Goal: Information Seeking & Learning: Learn about a topic

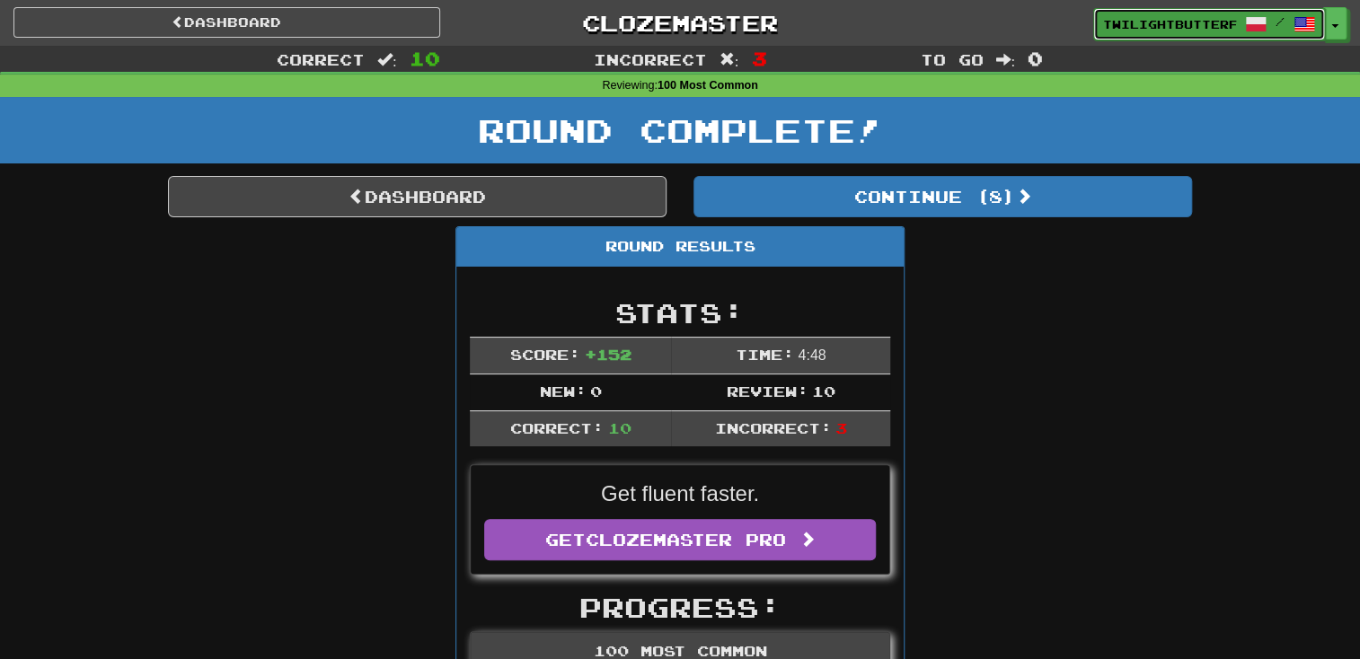
click at [1224, 27] on span "TwilightButterfly1" at bounding box center [1169, 24] width 133 height 16
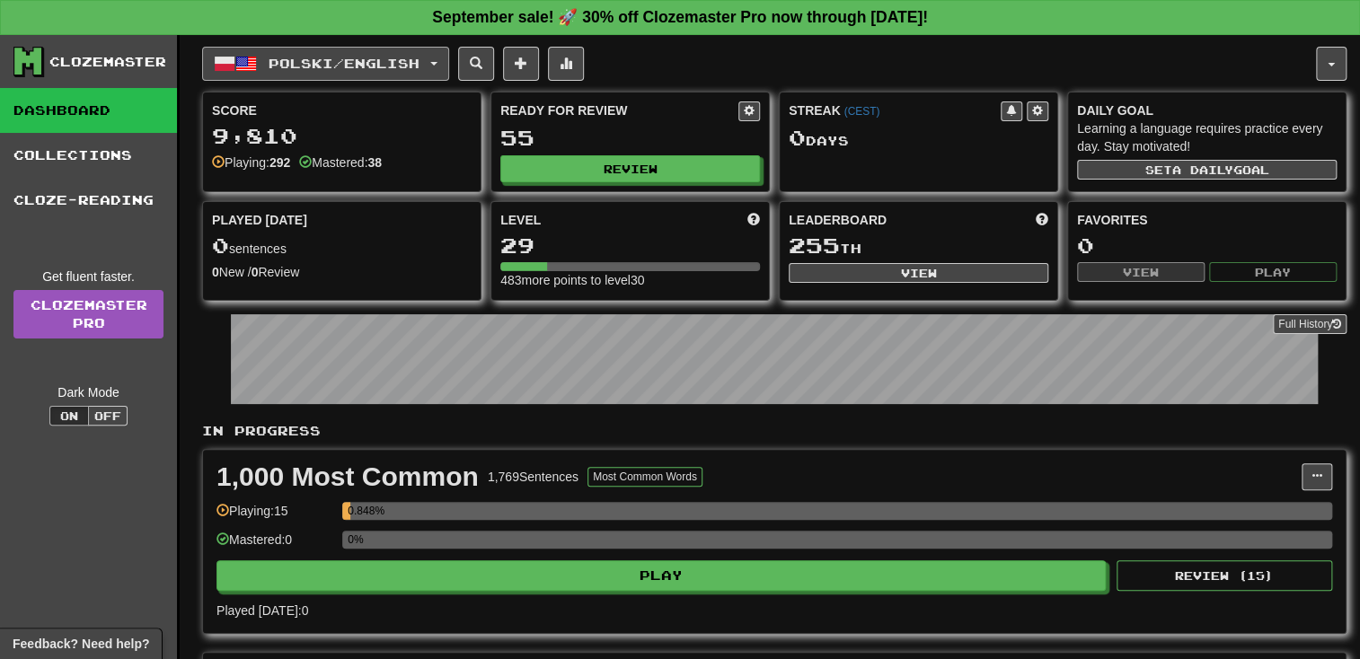
click at [413, 50] on button "Polski / English" at bounding box center [325, 64] width 247 height 34
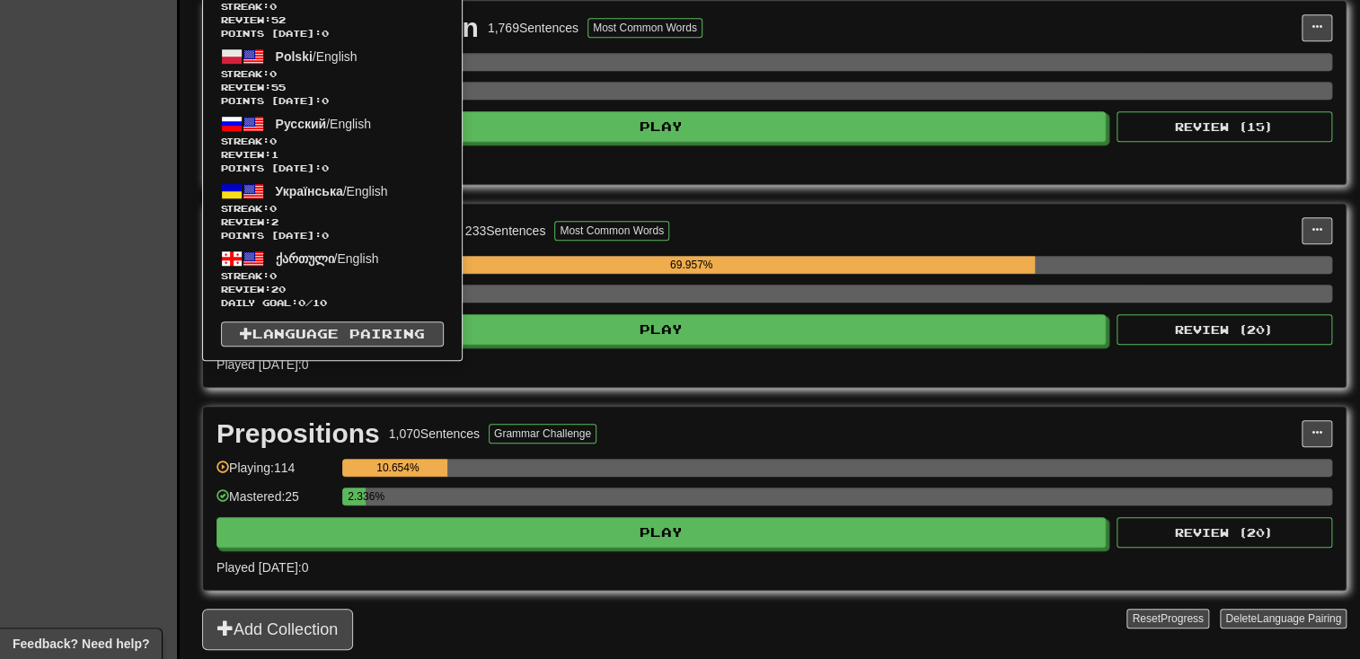
scroll to position [455, 0]
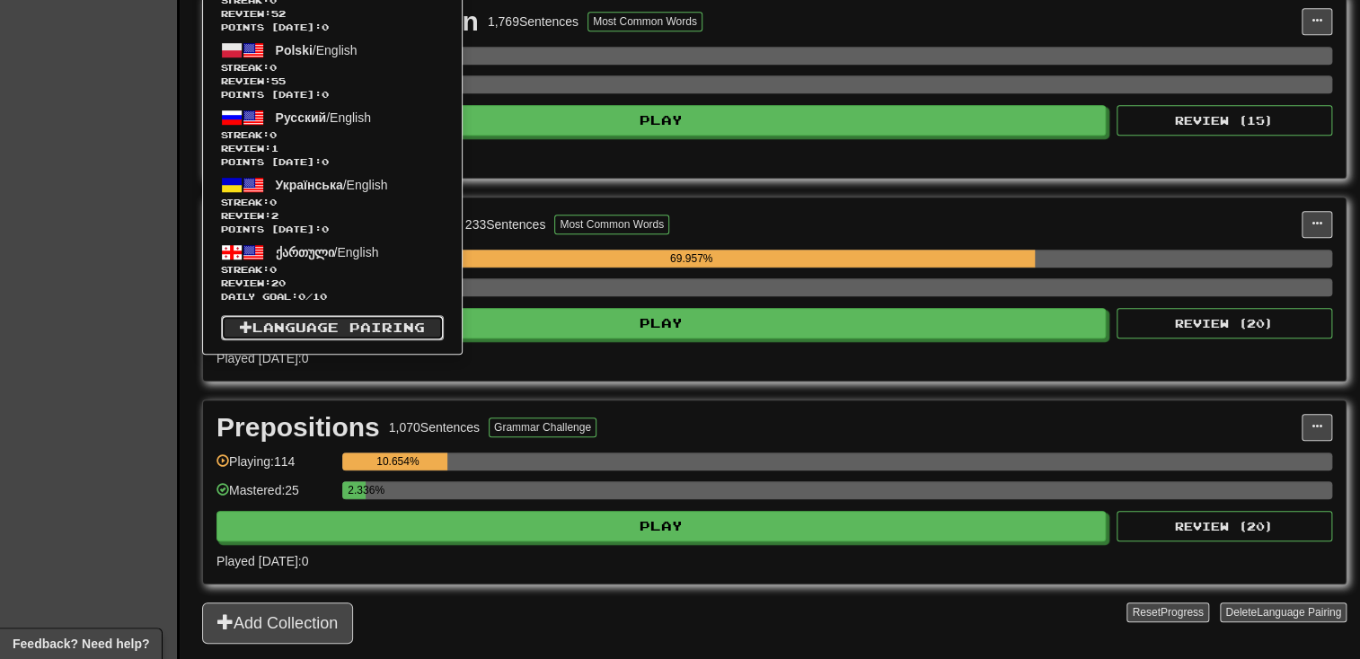
click at [400, 321] on link "Language Pairing" at bounding box center [332, 327] width 223 height 25
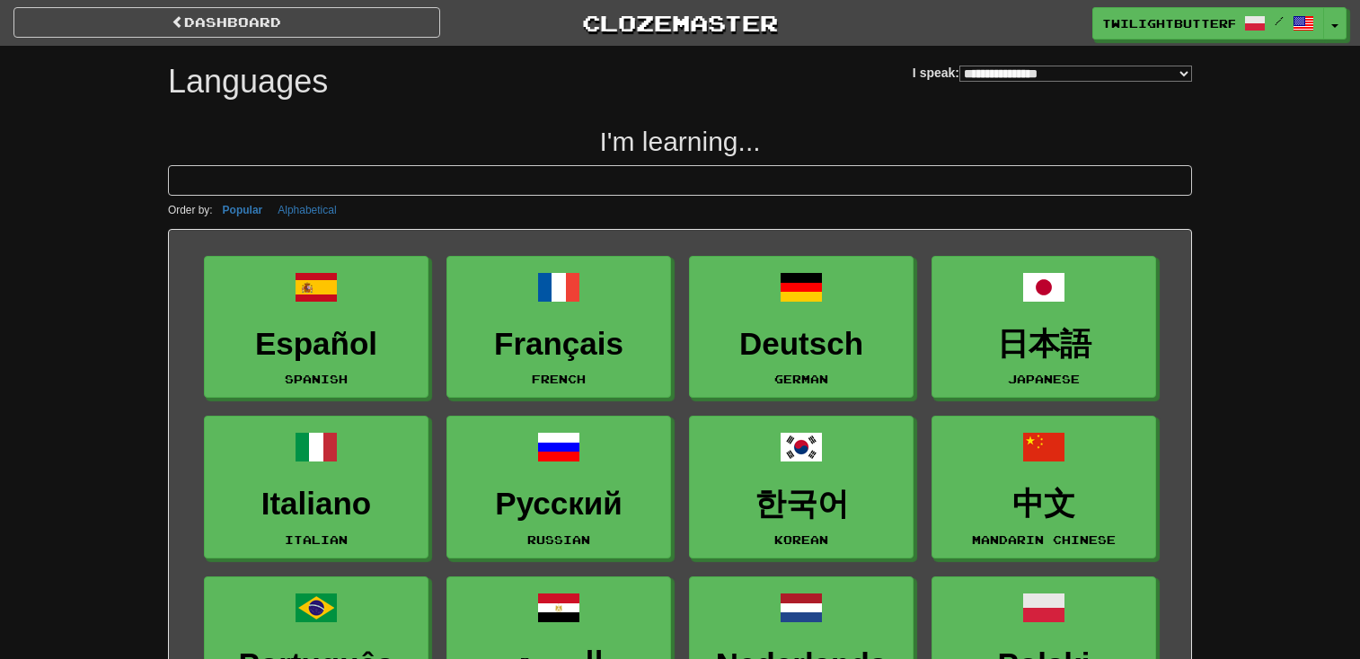
select select "*******"
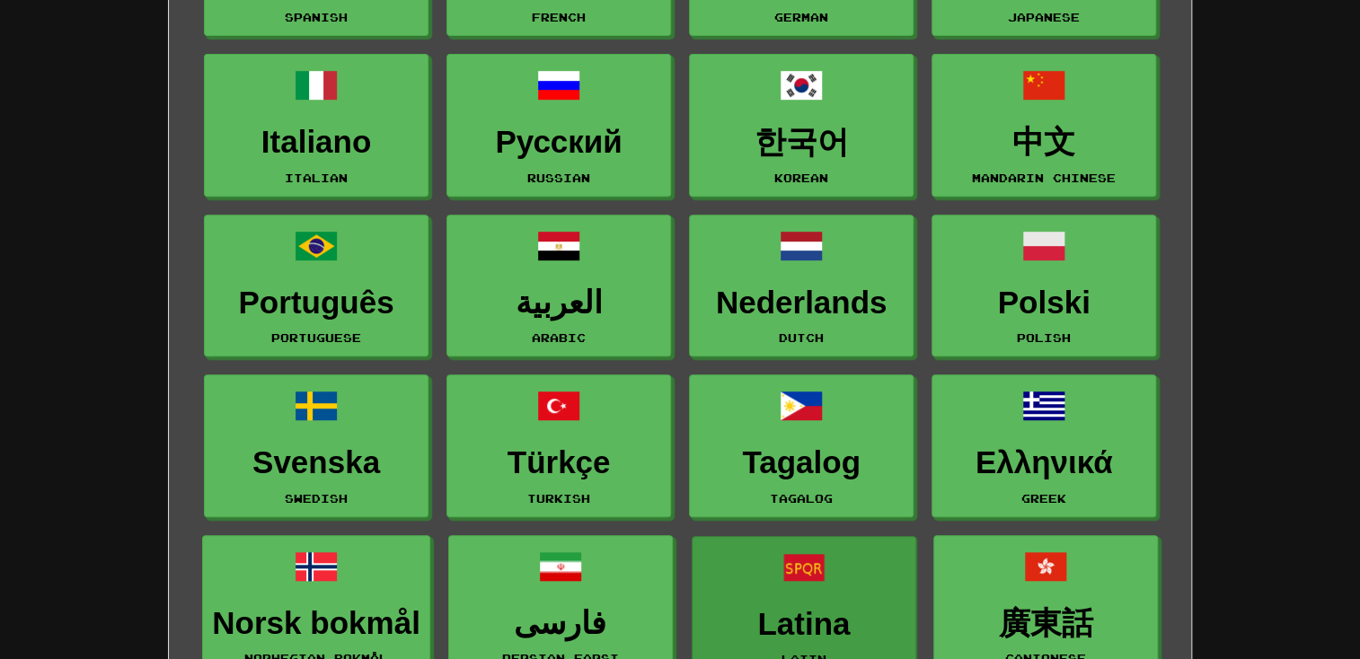
scroll to position [368, 0]
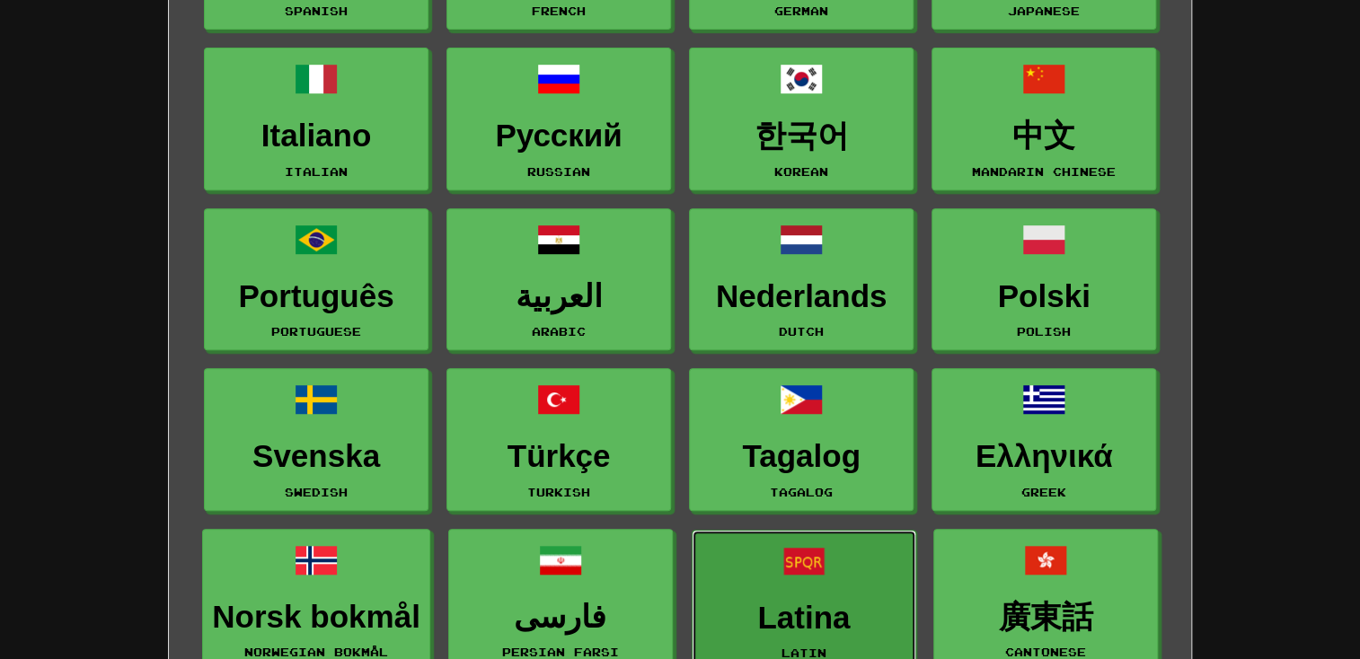
click at [812, 562] on span at bounding box center [803, 561] width 43 height 43
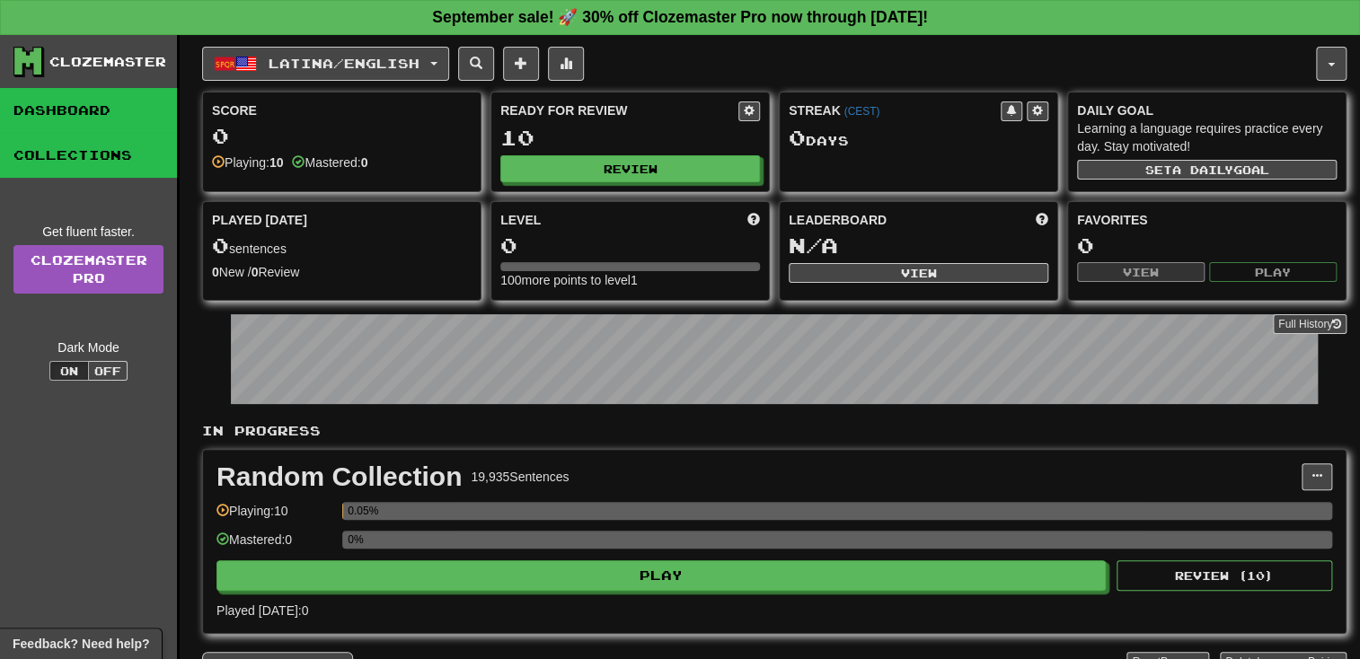
click at [115, 165] on link "Collections" at bounding box center [88, 155] width 177 height 45
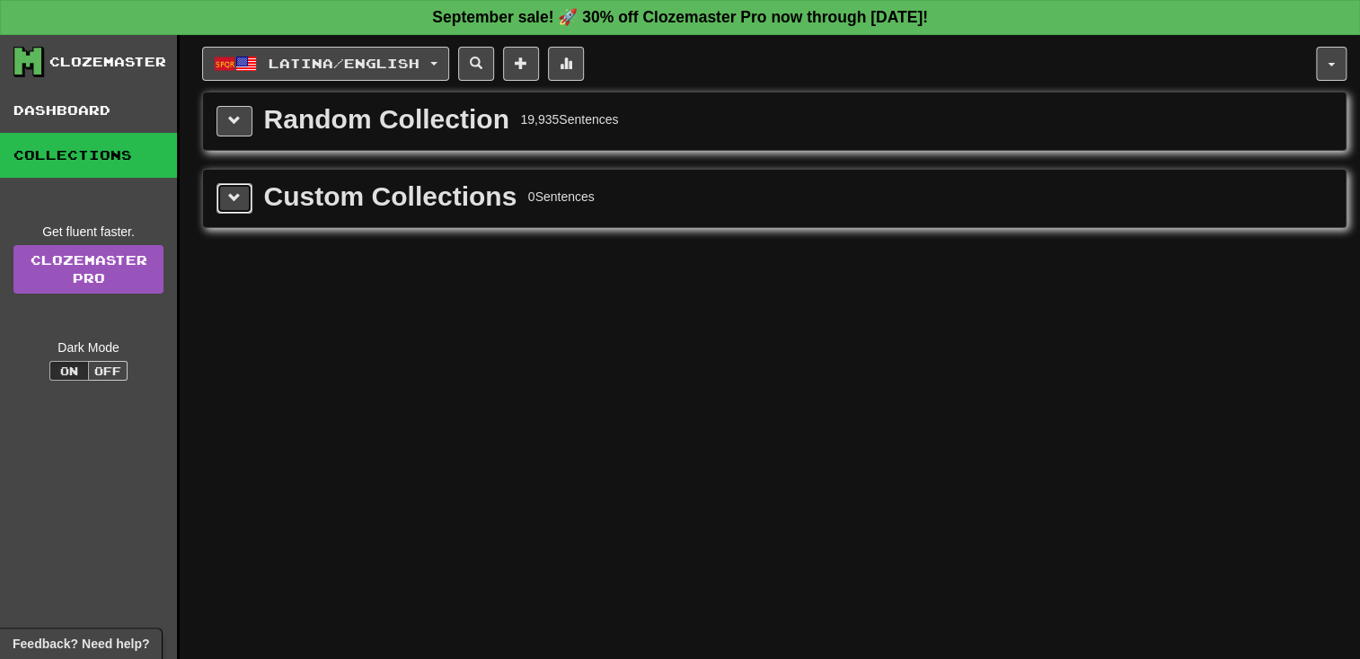
click at [223, 189] on button at bounding box center [234, 198] width 36 height 31
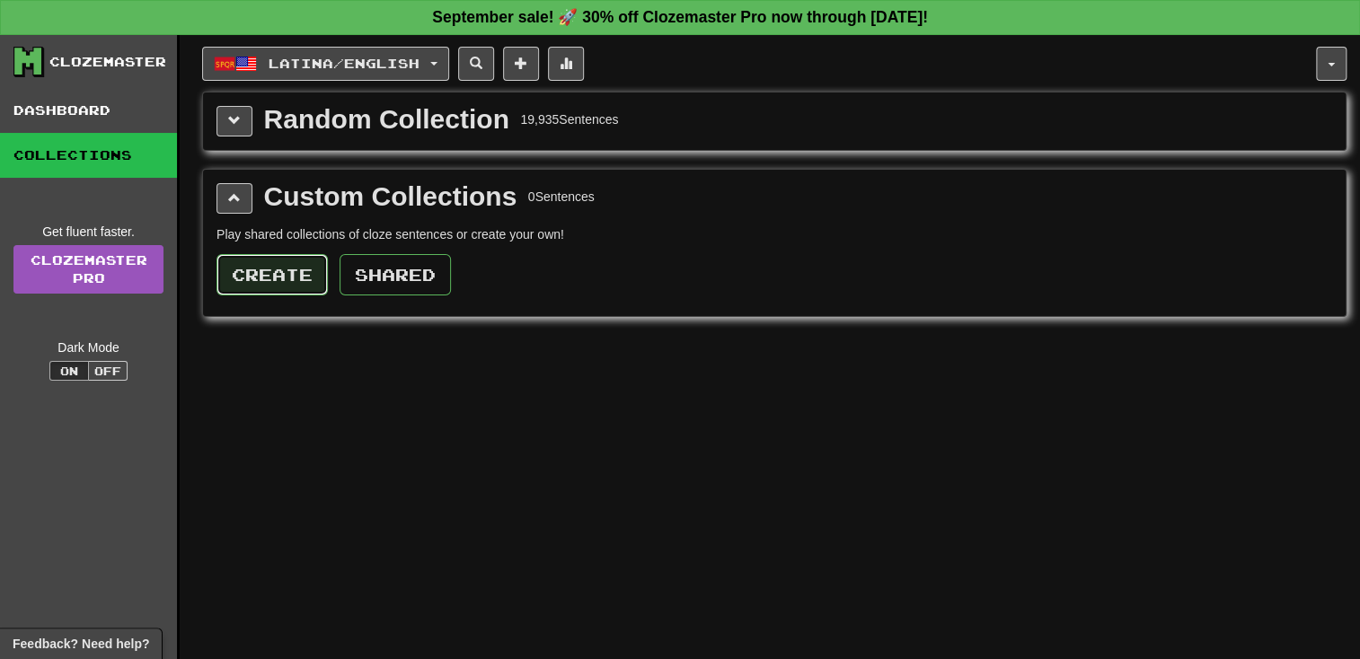
click at [272, 280] on button "Create" at bounding box center [271, 274] width 111 height 41
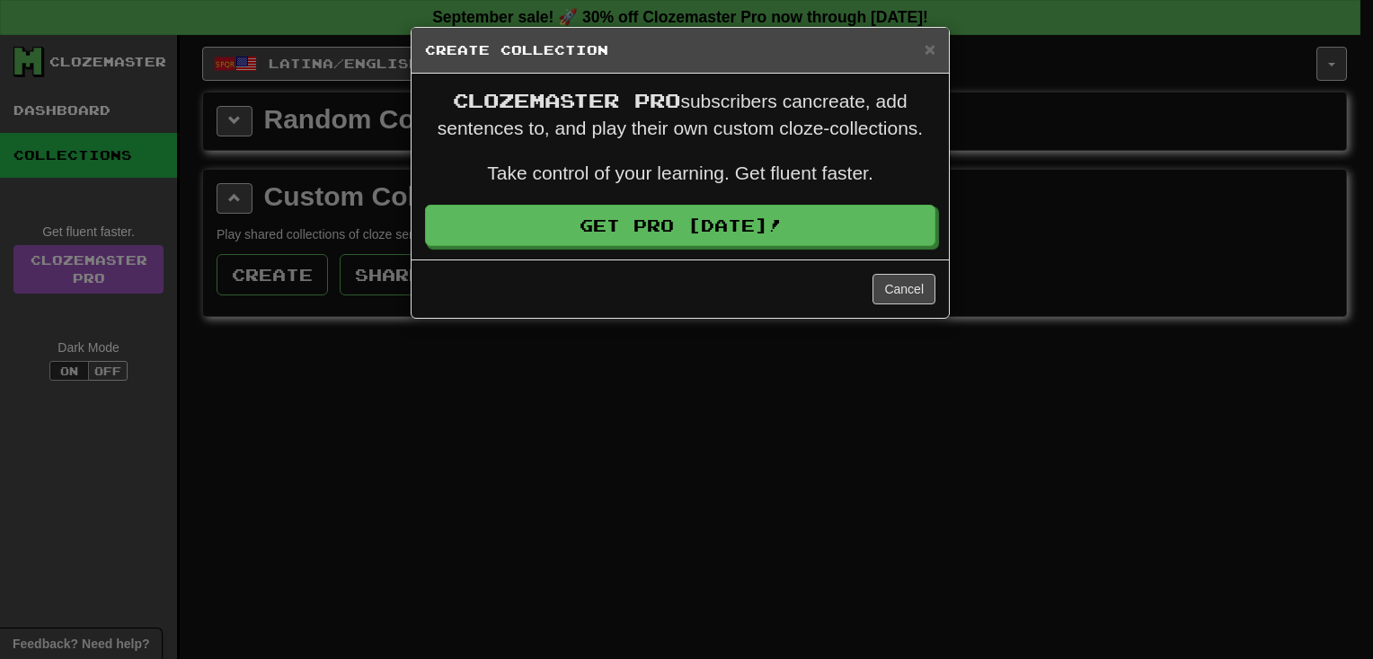
click at [282, 372] on div "× Create Collection Clozemaster Pro subscribers can create, add sentences to, a…" at bounding box center [686, 329] width 1373 height 659
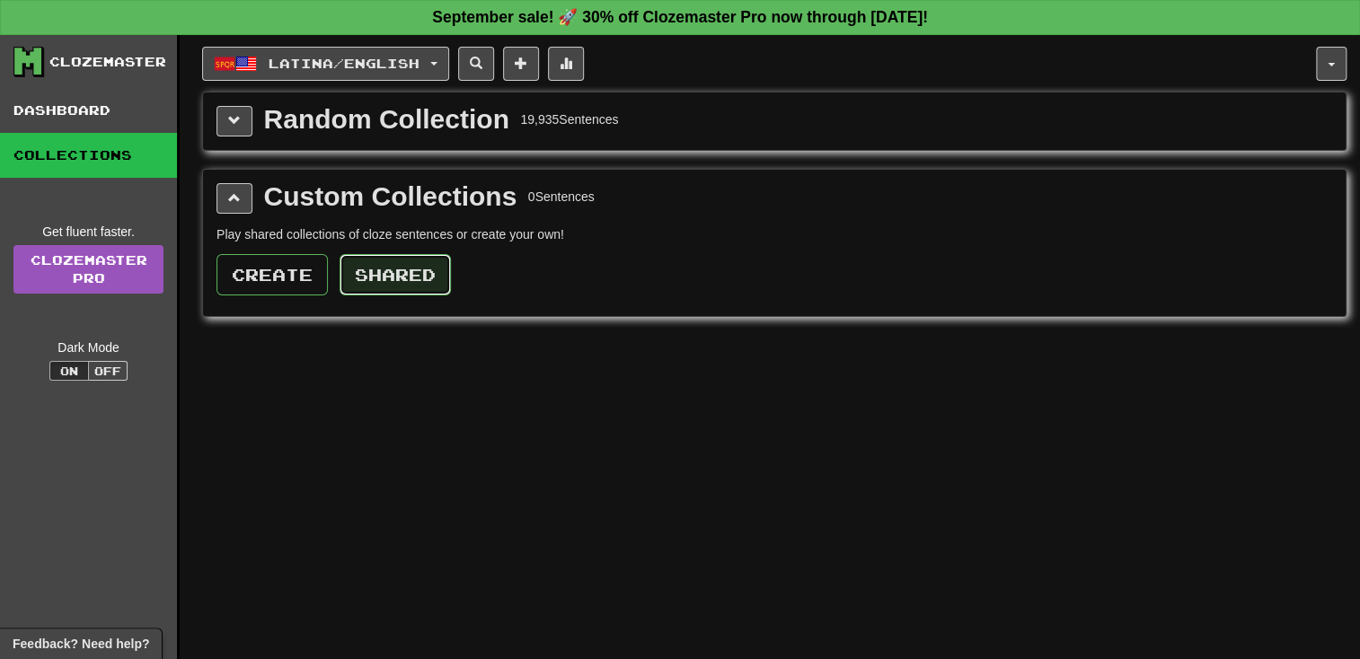
click at [386, 261] on button "Shared" at bounding box center [395, 274] width 111 height 41
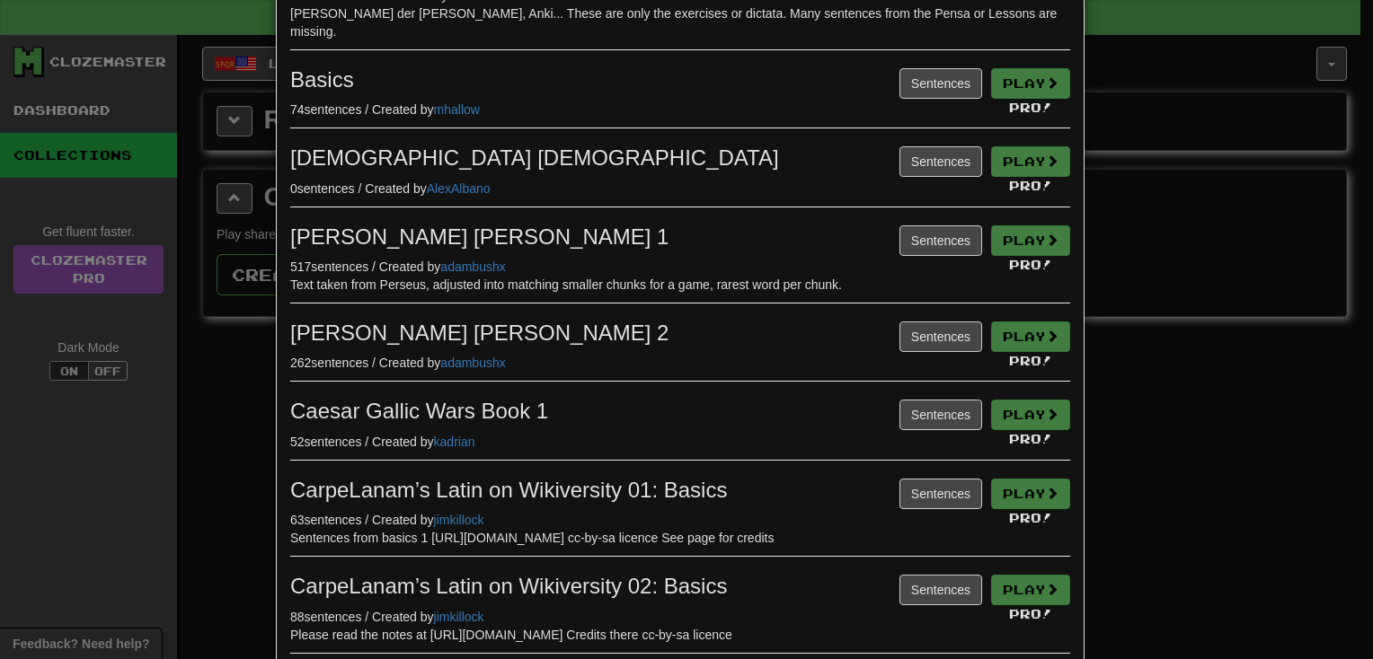
scroll to position [296, 0]
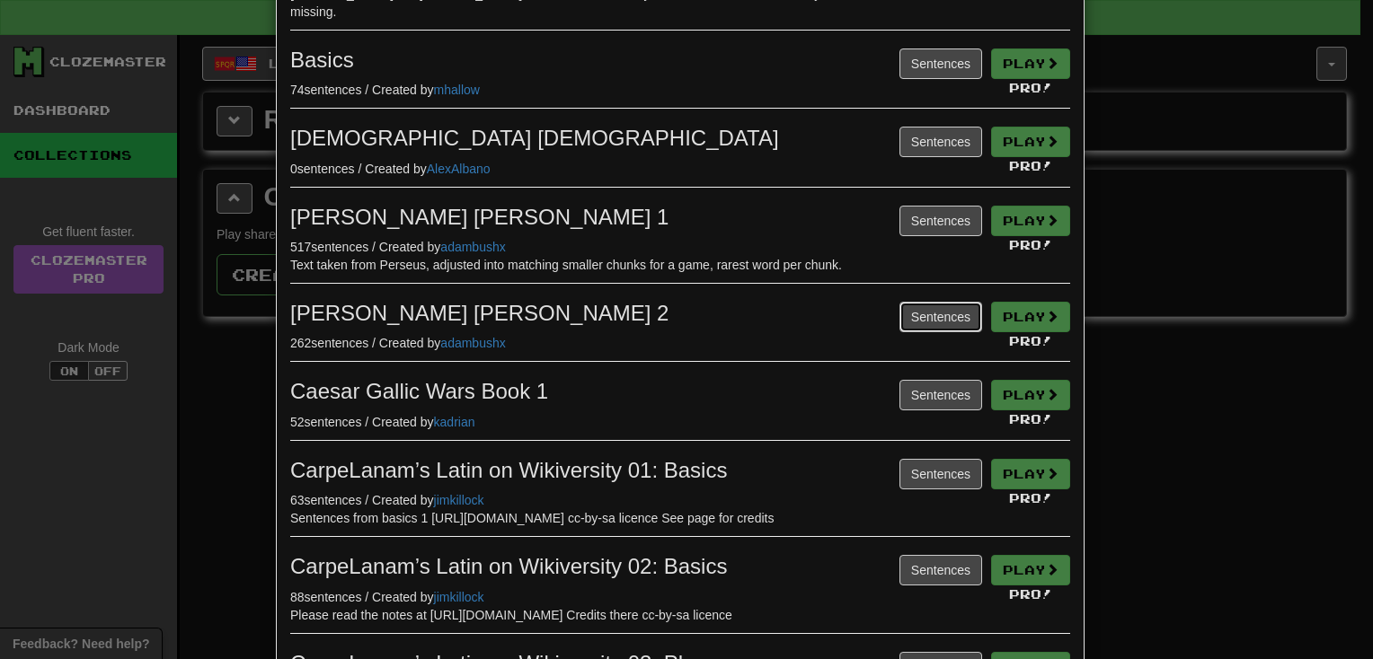
click at [931, 306] on button "Sentences" at bounding box center [940, 317] width 83 height 31
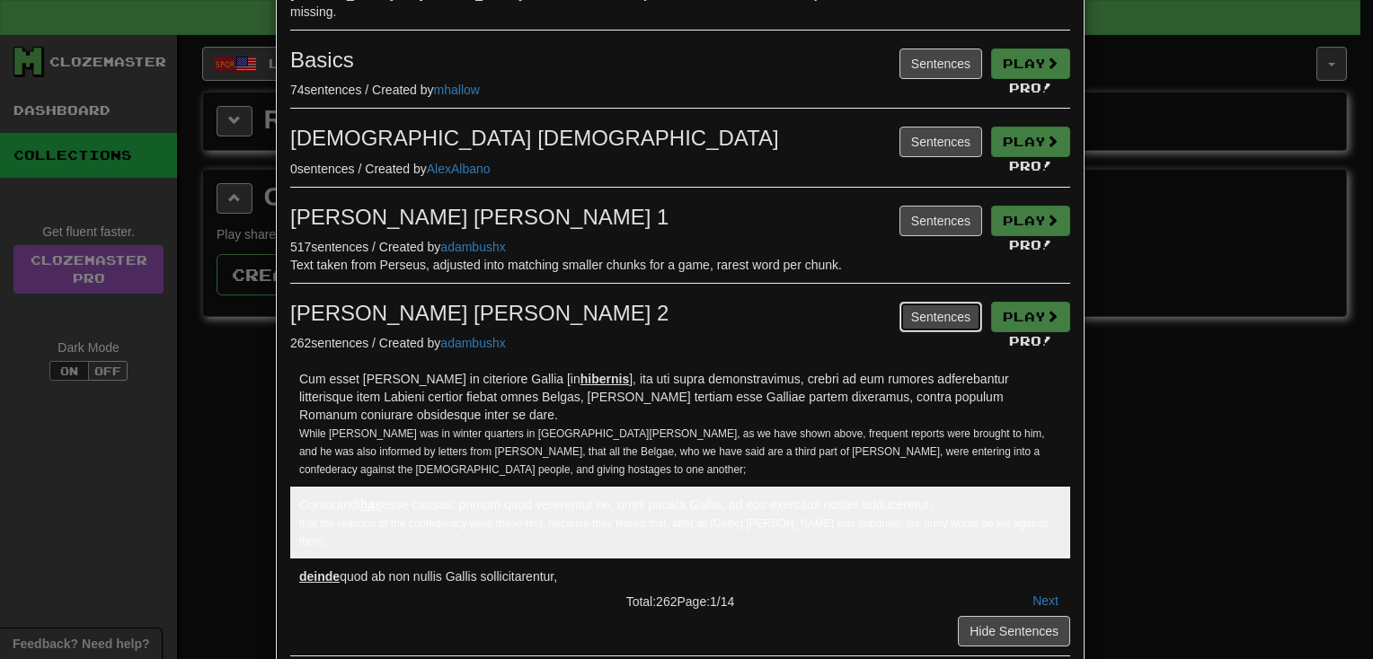
click at [931, 306] on button "Sentences" at bounding box center [940, 317] width 83 height 31
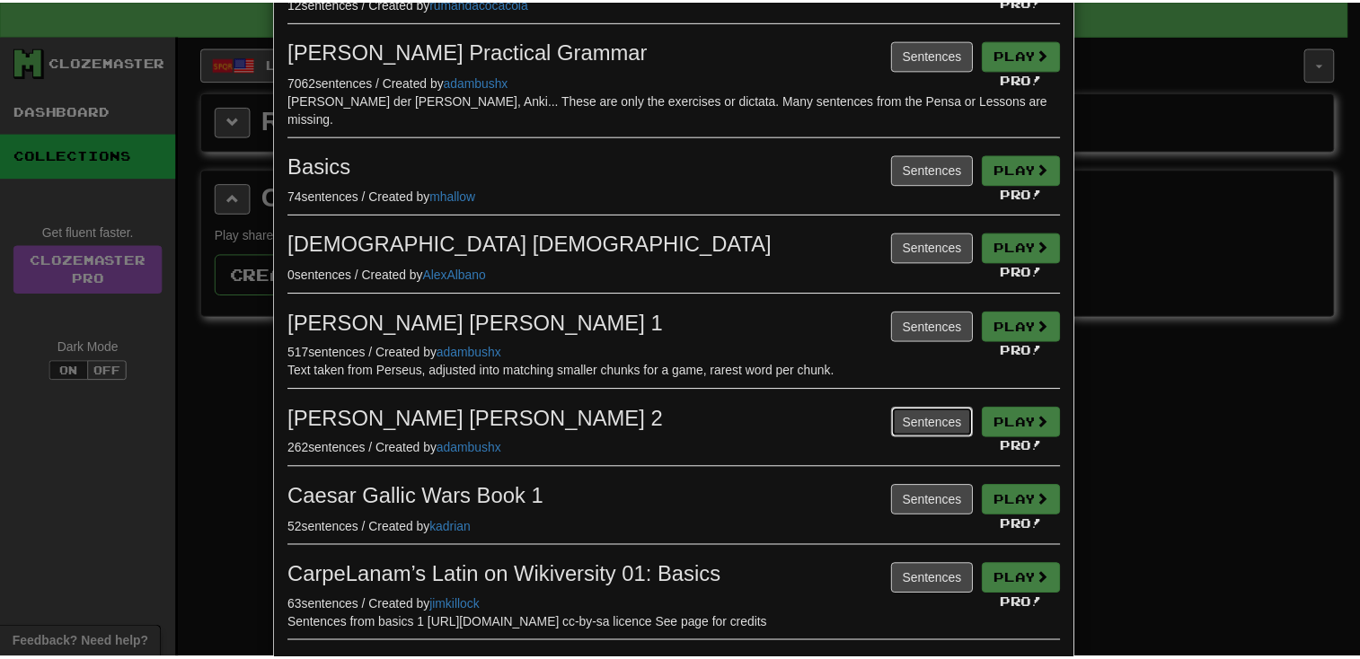
scroll to position [0, 0]
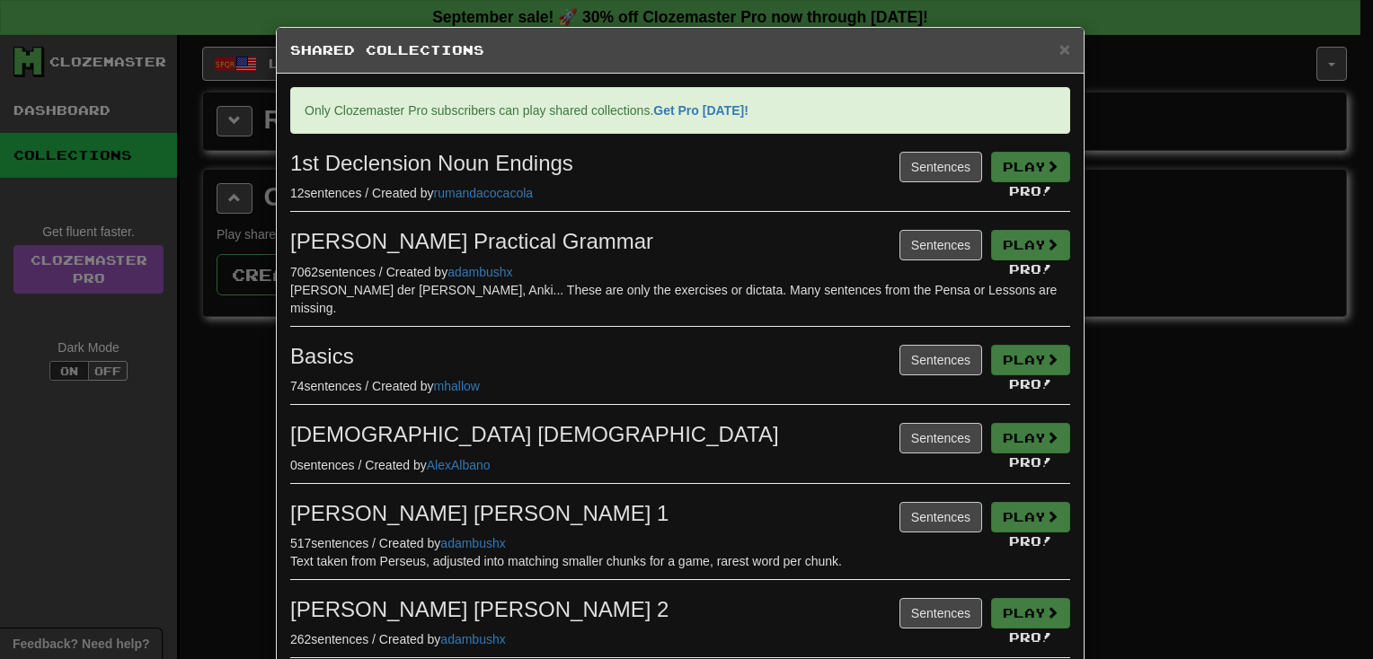
click at [1188, 214] on div "× Shared Collections Only Clozemaster Pro subscribers can play shared collectio…" at bounding box center [686, 329] width 1373 height 659
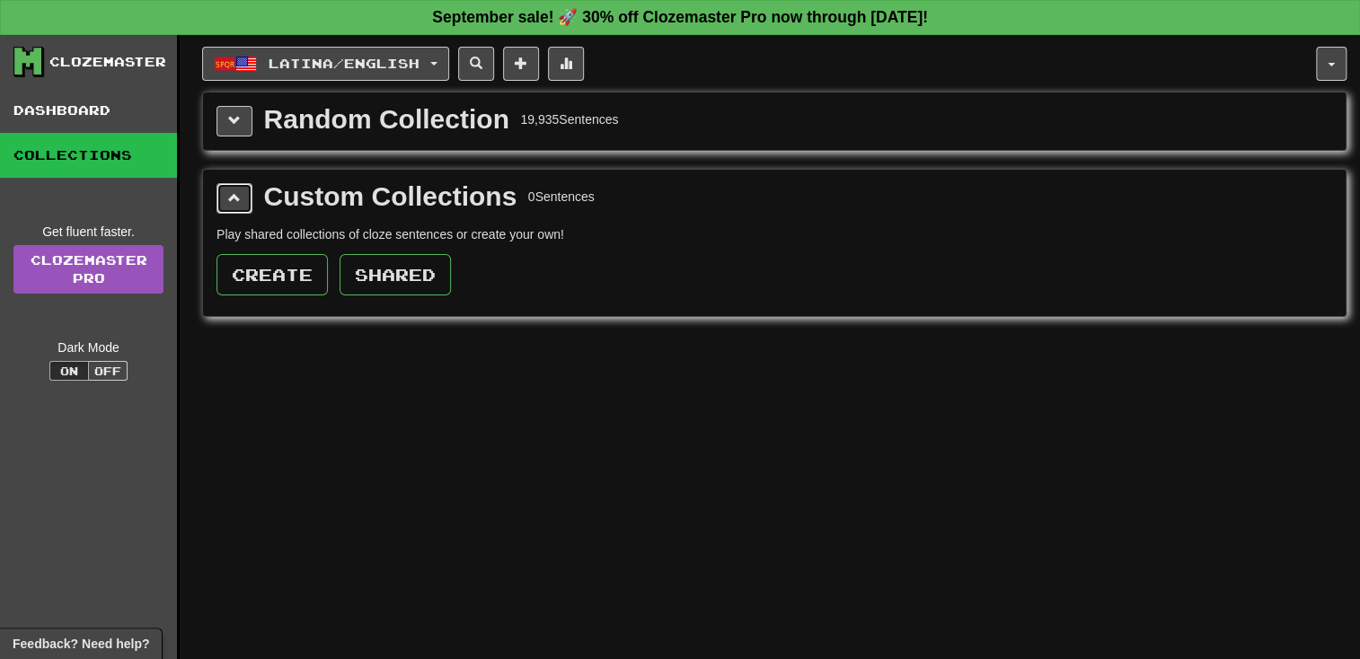
click at [230, 192] on span at bounding box center [234, 197] width 13 height 13
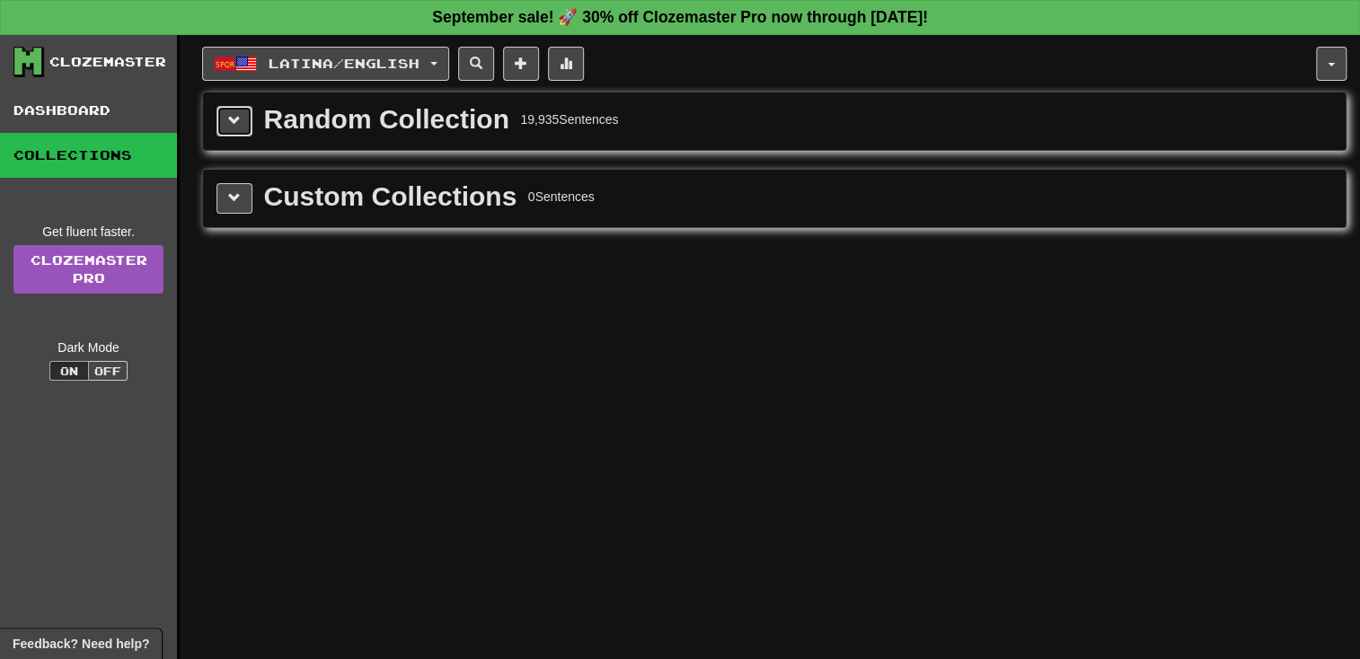
click at [234, 119] on span at bounding box center [234, 120] width 13 height 13
